Goal: Check status

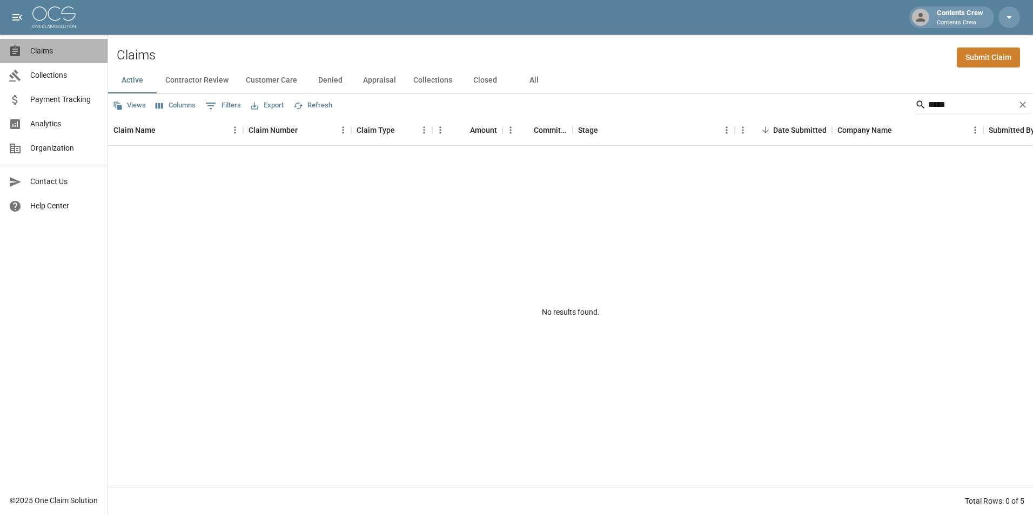
click at [45, 52] on span "Claims" at bounding box center [64, 50] width 69 height 11
click at [49, 93] on link "Payment Tracking" at bounding box center [54, 100] width 108 height 24
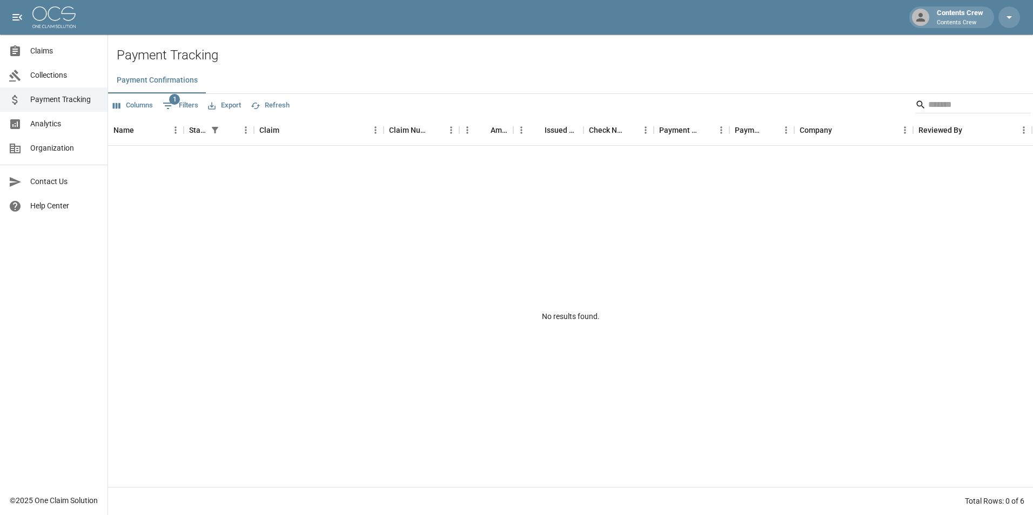
click at [49, 124] on span "Analytics" at bounding box center [64, 123] width 69 height 11
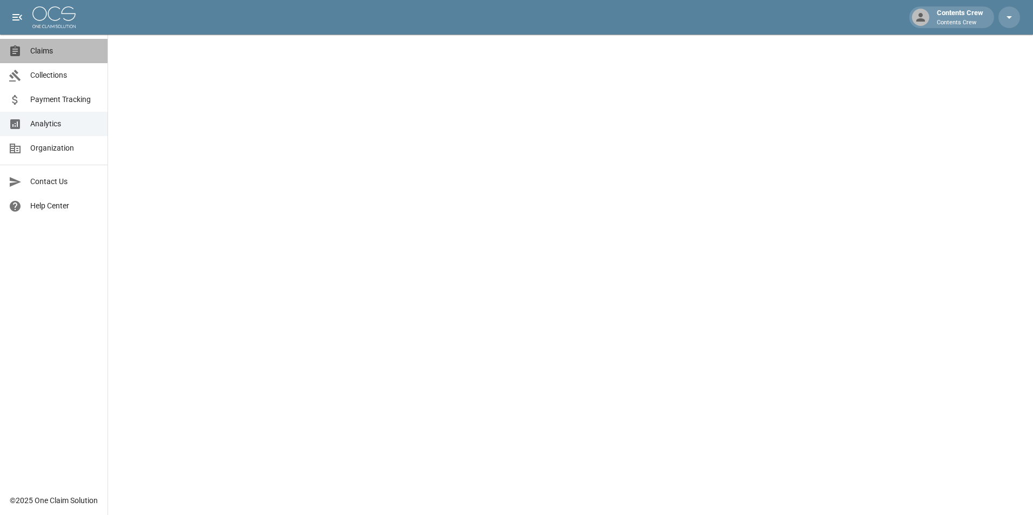
click at [44, 51] on span "Claims" at bounding box center [64, 50] width 69 height 11
